Goal: Transaction & Acquisition: Obtain resource

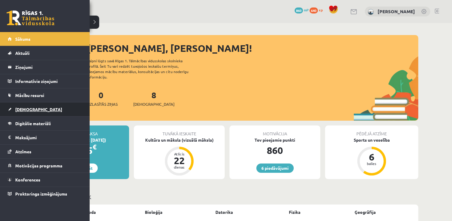
click at [21, 105] on link "[DEMOGRAPHIC_DATA]" at bounding box center [45, 109] width 74 height 14
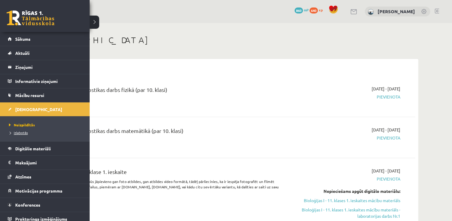
click at [22, 130] on span "Izlabotās" at bounding box center [17, 132] width 20 height 5
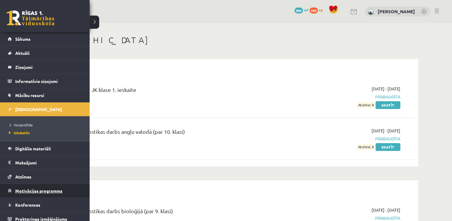
click at [39, 188] on span "Motivācijas programma" at bounding box center [38, 190] width 47 height 5
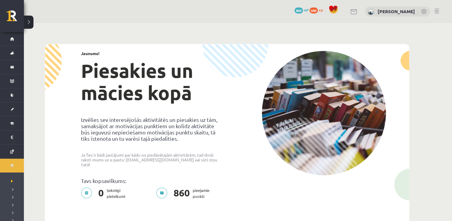
click at [303, 11] on span "860" at bounding box center [299, 10] width 8 height 6
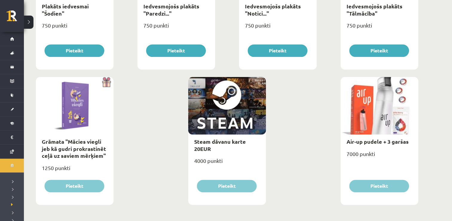
scroll to position [697, 0]
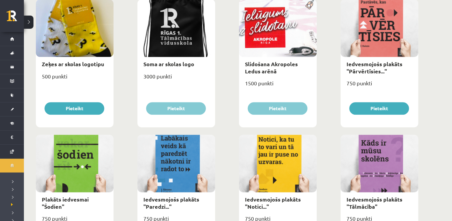
scroll to position [312, 0]
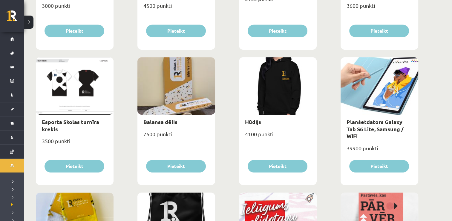
click at [451, 62] on div "**********" at bounding box center [238, 158] width 428 height 895
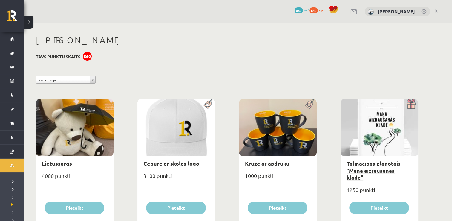
click at [372, 169] on link "Tālmācības plānotājs "Mana aizraušanās klade"" at bounding box center [374, 170] width 54 height 21
type input "*"
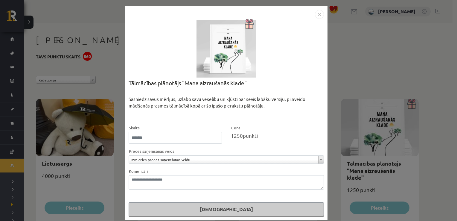
click at [319, 15] on img "Close" at bounding box center [319, 14] width 9 height 9
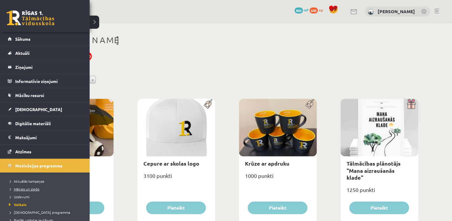
click at [31, 186] on link "Mācies un ziedo" at bounding box center [45, 188] width 76 height 5
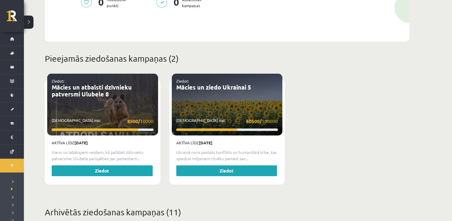
scroll to position [179, 0]
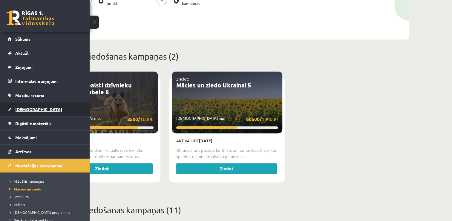
click at [22, 109] on span "[DEMOGRAPHIC_DATA]" at bounding box center [38, 108] width 47 height 5
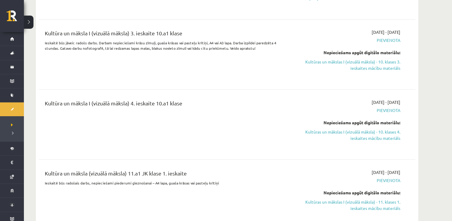
scroll to position [430, 0]
